Goal: Task Accomplishment & Management: Use online tool/utility

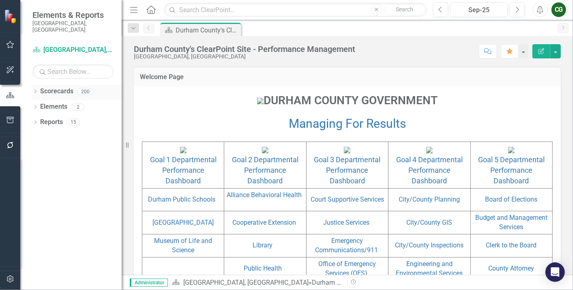
click at [38, 85] on div "Dropdown Scorecards 200" at bounding box center [76, 92] width 89 height 15
click at [37, 90] on icon "Dropdown" at bounding box center [35, 92] width 6 height 4
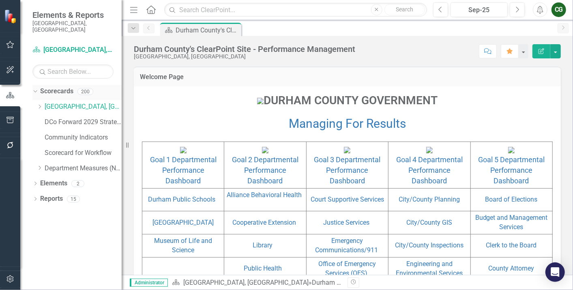
click at [34, 88] on icon "Dropdown" at bounding box center [34, 91] width 4 height 6
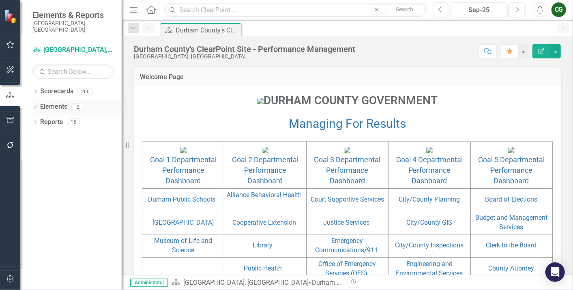
click at [37, 105] on icon "Dropdown" at bounding box center [35, 107] width 6 height 4
click at [37, 104] on div "Dropdown" at bounding box center [33, 107] width 7 height 6
click at [37, 121] on icon "Dropdown" at bounding box center [35, 123] width 6 height 4
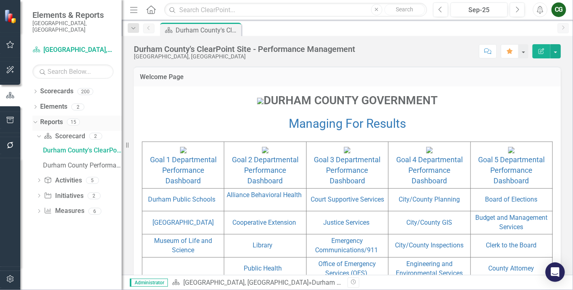
click at [37, 119] on div "Dropdown" at bounding box center [33, 122] width 7 height 6
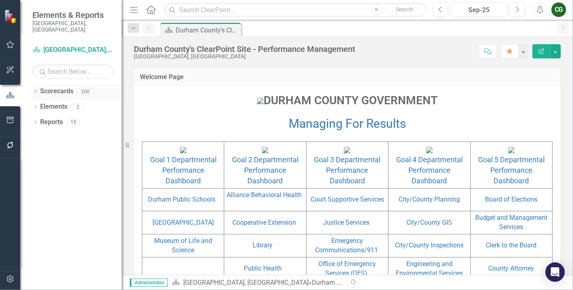
click at [35, 90] on icon "Dropdown" at bounding box center [35, 92] width 6 height 4
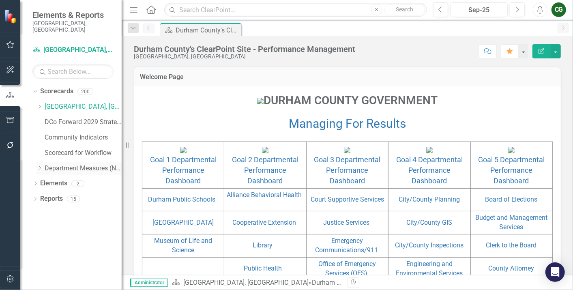
click at [41, 165] on icon "Dropdown" at bounding box center [40, 167] width 6 height 5
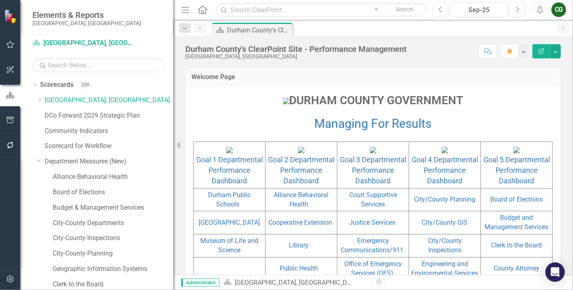
drag, startPoint x: 127, startPoint y: 144, endPoint x: 169, endPoint y: 152, distance: 42.6
click at [173, 152] on div "Resize" at bounding box center [176, 145] width 6 height 290
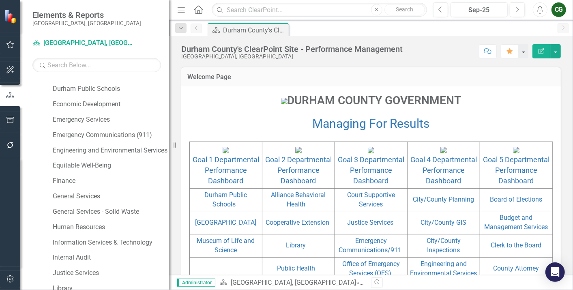
scroll to position [554, 0]
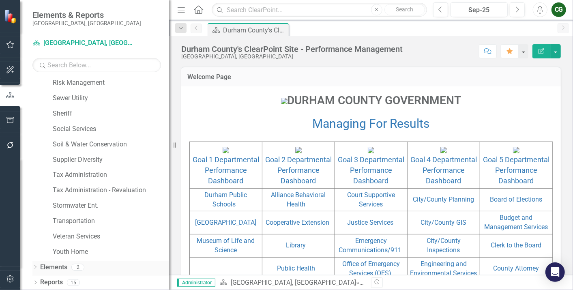
click at [37, 270] on div "Dropdown" at bounding box center [35, 268] width 6 height 7
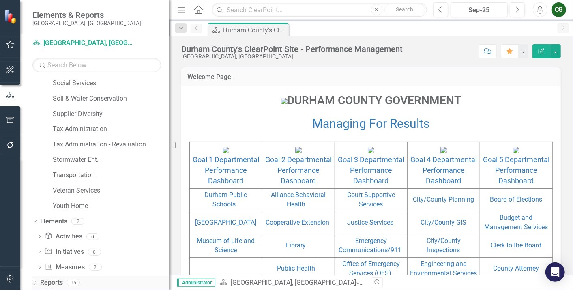
click at [34, 283] on icon "Dropdown" at bounding box center [35, 283] width 6 height 4
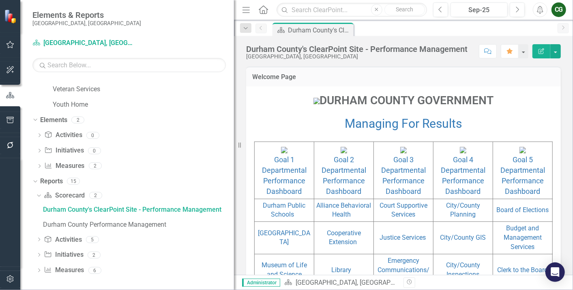
drag, startPoint x: 172, startPoint y: 231, endPoint x: 231, endPoint y: 234, distance: 59.7
click at [234, 234] on div "Resize" at bounding box center [237, 145] width 6 height 290
